Goal: Use online tool/utility: Use online tool/utility

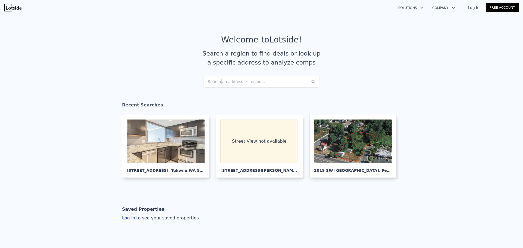
drag, startPoint x: 218, startPoint y: 79, endPoint x: 216, endPoint y: 82, distance: 3.2
click at [216, 82] on div "Search an address or region..." at bounding box center [261, 82] width 117 height 12
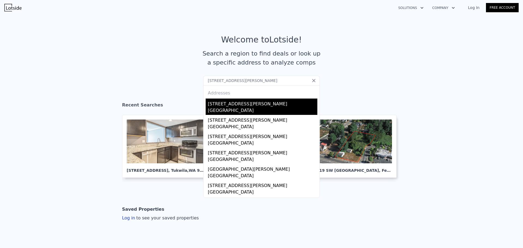
type input "[STREET_ADDRESS][PERSON_NAME]"
click at [218, 106] on div "[STREET_ADDRESS][PERSON_NAME]" at bounding box center [262, 103] width 109 height 9
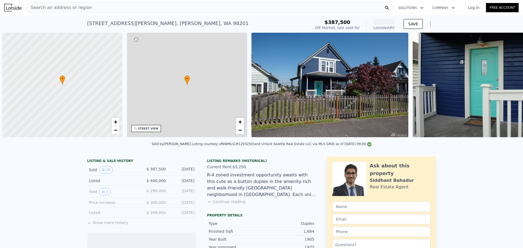
scroll to position [0, 2]
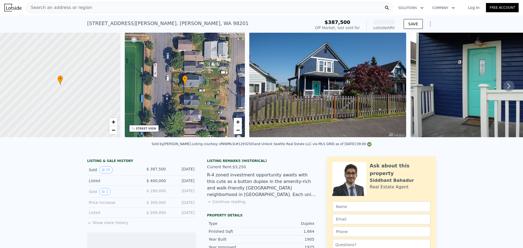
click at [101, 8] on div "Search an address or region" at bounding box center [209, 7] width 367 height 11
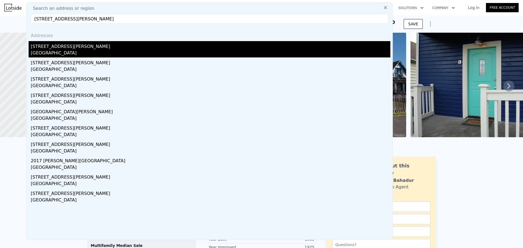
type input "[STREET_ADDRESS][PERSON_NAME]"
click at [80, 44] on div "[STREET_ADDRESS][PERSON_NAME]" at bounding box center [211, 45] width 360 height 9
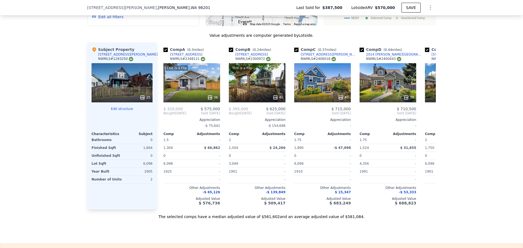
scroll to position [597, 0]
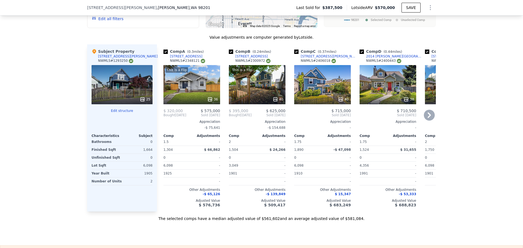
click at [259, 112] on icon at bounding box center [429, 114] width 3 height 5
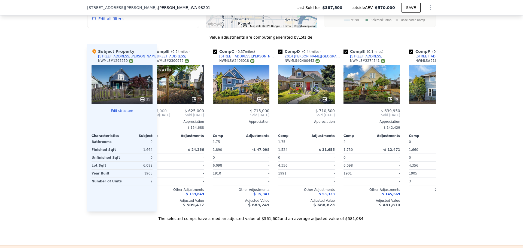
scroll to position [0, 131]
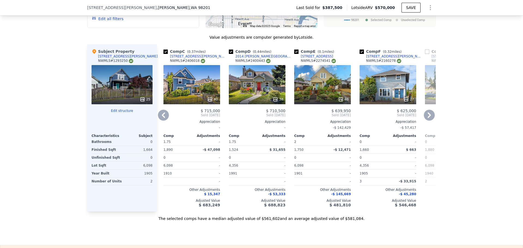
click at [259, 112] on icon at bounding box center [429, 114] width 3 height 5
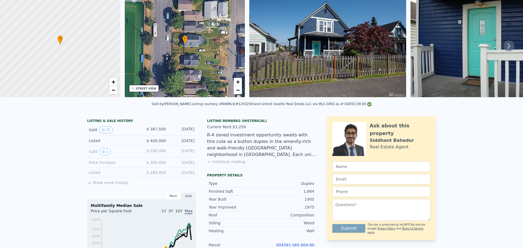
scroll to position [2, 0]
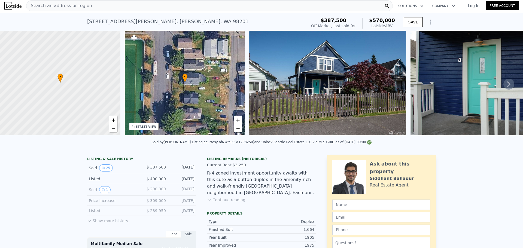
click at [66, 5] on span "Search an address or region" at bounding box center [59, 5] width 66 height 7
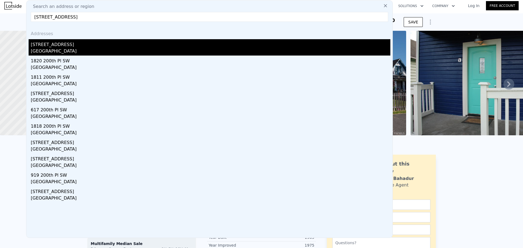
type input "[STREET_ADDRESS]"
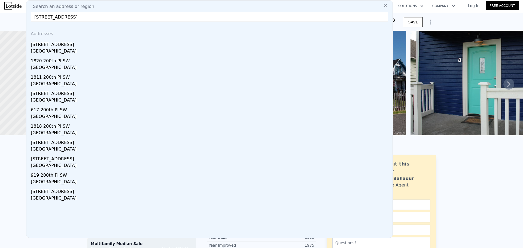
drag, startPoint x: 68, startPoint y: 44, endPoint x: 98, endPoint y: 37, distance: 30.5
click at [68, 44] on div "[STREET_ADDRESS]" at bounding box center [211, 43] width 360 height 9
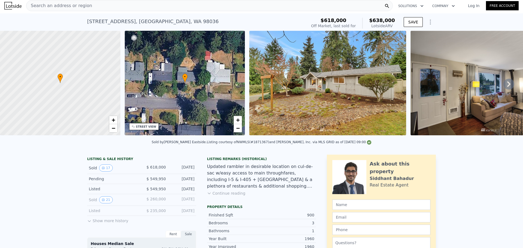
click at [60, 4] on span "Search an address or region" at bounding box center [59, 5] width 66 height 7
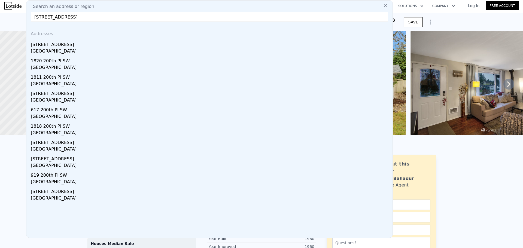
drag, startPoint x: 70, startPoint y: 17, endPoint x: 127, endPoint y: 23, distance: 57.8
click at [127, 23] on div "Search an address or region [STREET_ADDRESS] Addresses [STREET_ADDRESS] [GEOGRA…" at bounding box center [209, 119] width 367 height 238
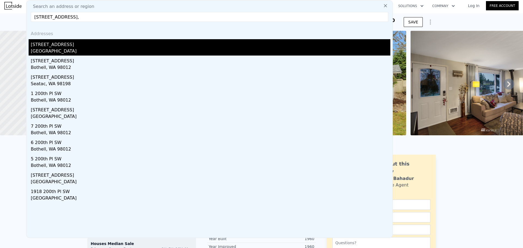
type input "[STREET_ADDRESS],"
click at [70, 47] on div "[STREET_ADDRESS]" at bounding box center [211, 43] width 360 height 9
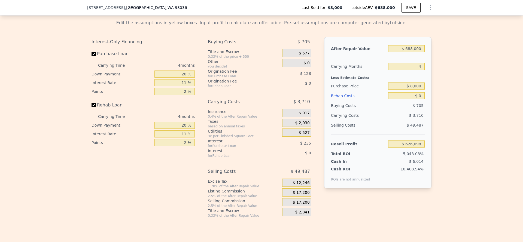
scroll to position [790, 0]
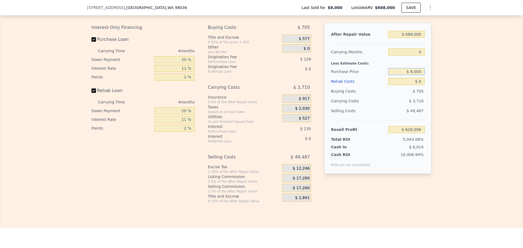
click at [259, 75] on input "$ 8,000" at bounding box center [406, 71] width 36 height 7
type input "$ 480,000"
click at [259, 85] on input "$ 0" at bounding box center [406, 81] width 36 height 7
type input "$ 131,131"
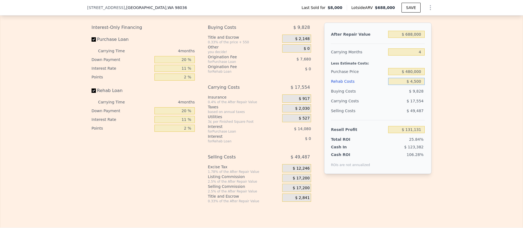
type input "$ 45,000"
type input "$ 84,091"
type input "$ 45,000"
click at [259, 91] on div "Edit the assumptions in yellow boxes. Input profit to calculate an offer price.…" at bounding box center [261, 102] width 522 height 203
click at [186, 63] on input "20 %" at bounding box center [174, 59] width 40 height 7
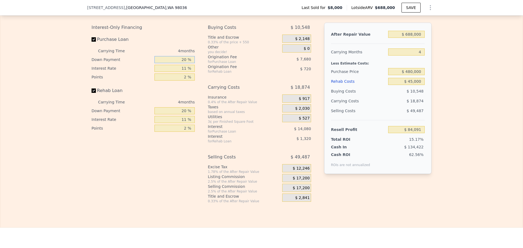
click at [182, 63] on input "20 %" at bounding box center [174, 59] width 40 height 7
type input "10 %"
type input "$ 81,371"
type input "10 %"
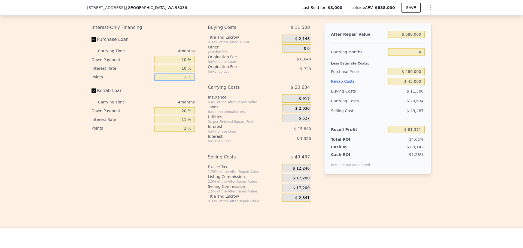
type input "1 %"
type input "$ 87,131"
type input "10 %"
type input "14 %"
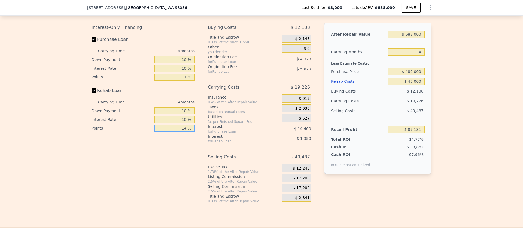
type input "$ 82,149"
type input "1 %"
type input "$ 87,414"
type input "1 %"
click at [259, 181] on span "$ 17,200" at bounding box center [301, 178] width 17 height 5
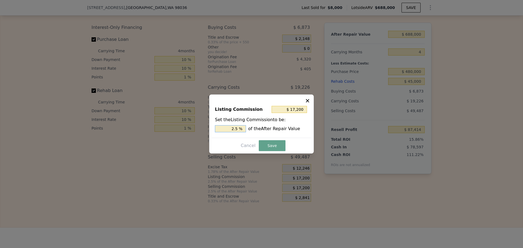
click at [237, 128] on input "2.5 %" at bounding box center [230, 128] width 31 height 7
click at [237, 129] on input "2.5 %" at bounding box center [230, 128] width 31 height 7
drag, startPoint x: 235, startPoint y: 129, endPoint x: 238, endPoint y: 128, distance: 3.3
click at [238, 129] on input "2.5 %" at bounding box center [230, 128] width 31 height 7
type input "$ 13,760"
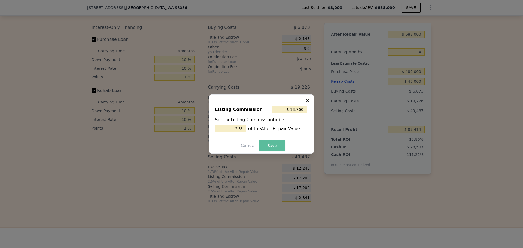
type input "2 %"
click at [259, 146] on button "Save" at bounding box center [272, 145] width 27 height 11
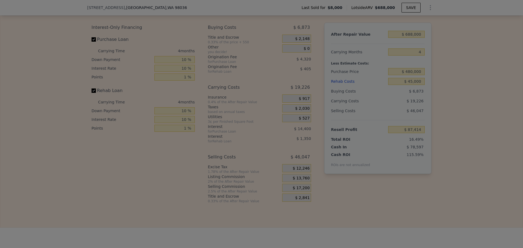
type input "$ 90,854"
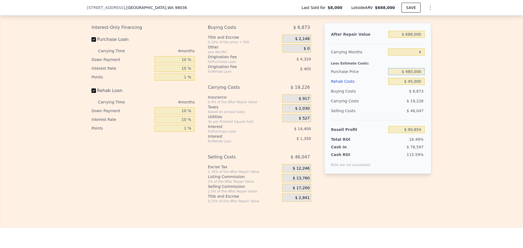
click at [259, 75] on input "$ 480,000" at bounding box center [406, 71] width 36 height 7
type input "$ 430,000"
click at [259, 97] on div "Edit the assumptions in yellow boxes. Input profit to calculate an offer price.…" at bounding box center [261, 102] width 522 height 203
type input "$ 142,970"
click at [259, 75] on input "$ 430,000" at bounding box center [406, 71] width 36 height 7
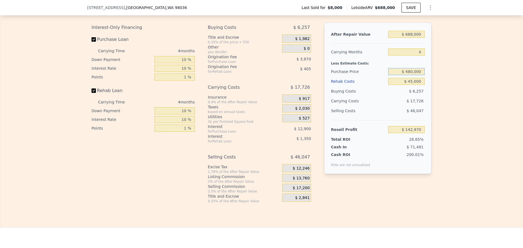
type input "$ 480,000"
click at [259, 91] on div "Edit the assumptions in yellow boxes. Input profit to calculate an offer price.…" at bounding box center [261, 102] width 522 height 203
type input "$ 90,854"
click at [259, 75] on input "$ 480,000" at bounding box center [406, 71] width 36 height 7
type input "$ 430,000"
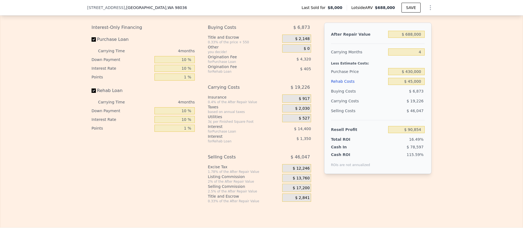
type input "$ 142,970"
